Goal: Find contact information: Find contact information

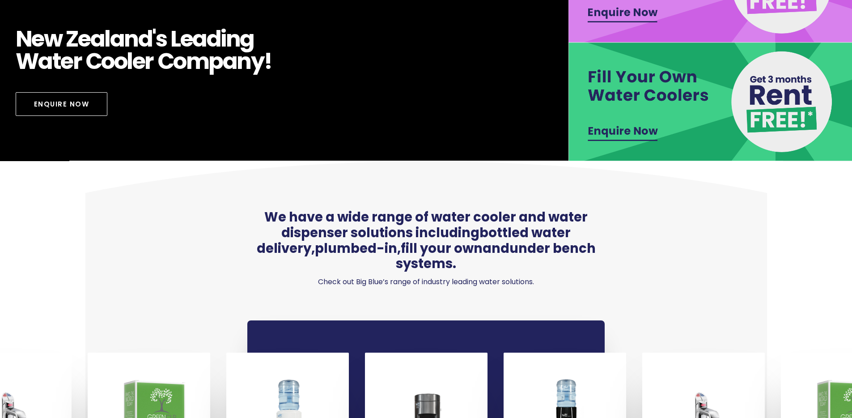
scroll to position [356, 0]
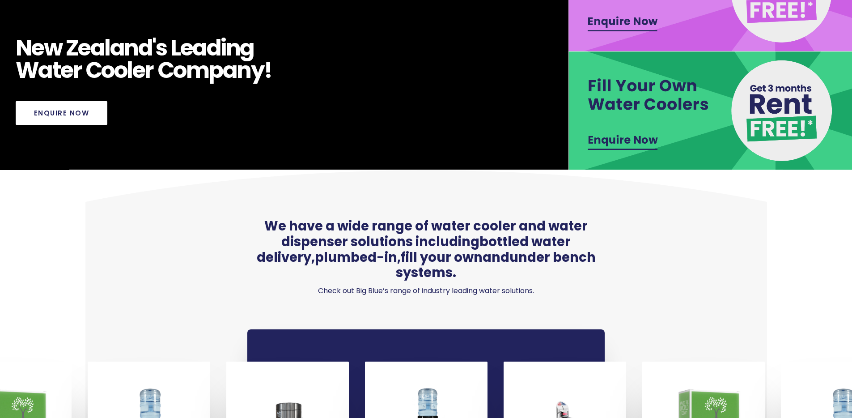
click at [93, 115] on link "Enquire Now" at bounding box center [62, 113] width 92 height 24
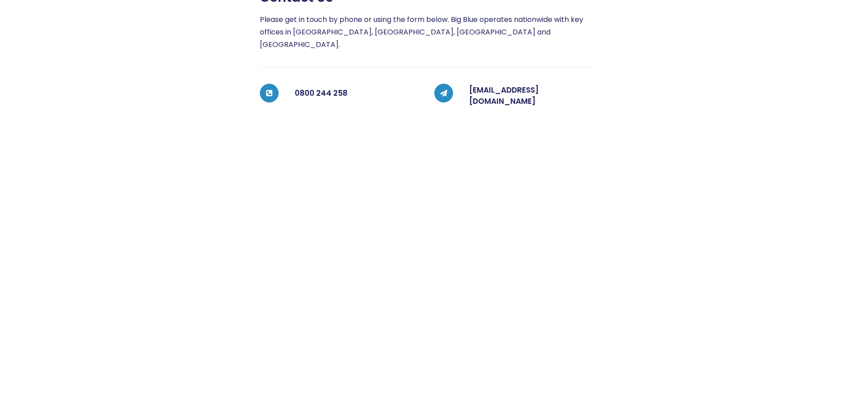
scroll to position [221, 0]
